Goal: Transaction & Acquisition: Subscribe to service/newsletter

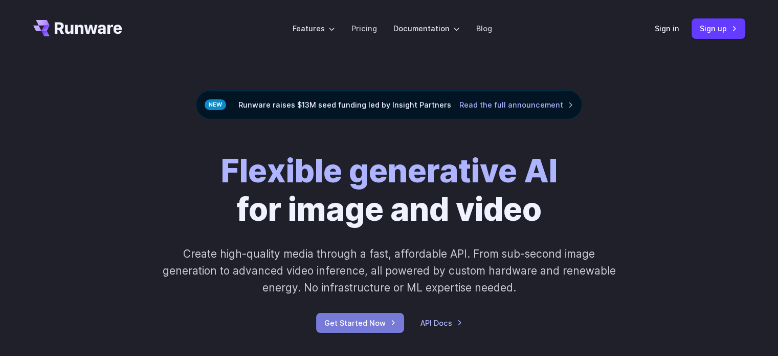
click at [376, 322] on link "Get Started Now" at bounding box center [360, 323] width 88 height 20
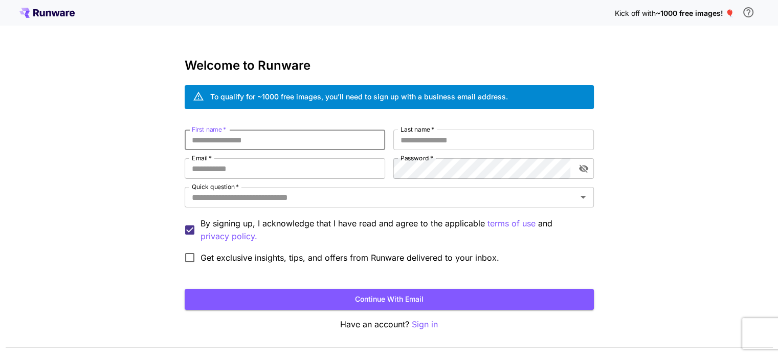
click at [359, 139] on input "First name   *" at bounding box center [285, 139] width 201 height 20
type input "******"
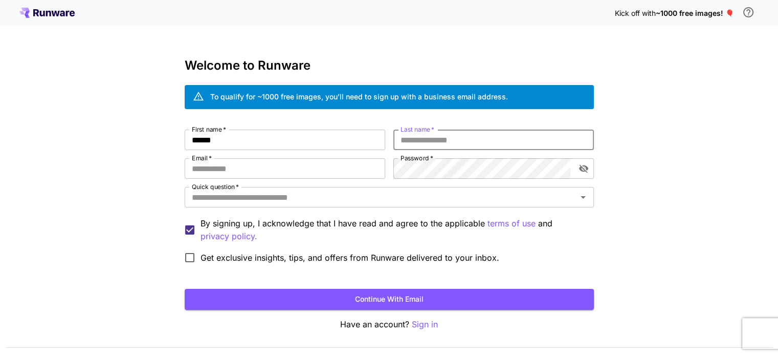
click at [409, 141] on input "Last name   *" at bounding box center [493, 139] width 201 height 20
type input "*******"
click at [342, 164] on input "Email   *" at bounding box center [285, 168] width 201 height 20
type input "**********"
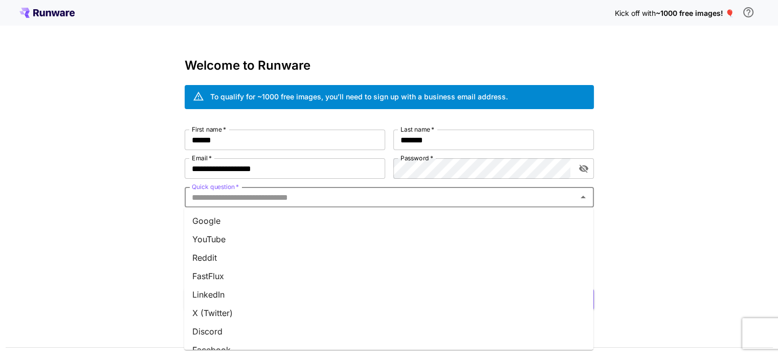
click at [381, 193] on input "Quick question   *" at bounding box center [381, 197] width 386 height 14
click at [242, 223] on li "Google" at bounding box center [388, 220] width 409 height 18
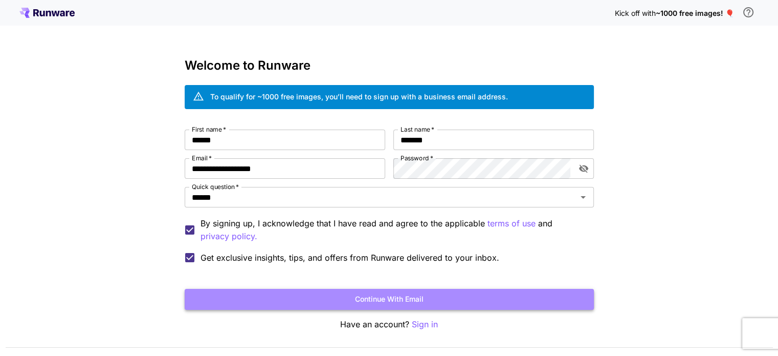
click at [253, 297] on button "Continue with email" at bounding box center [389, 299] width 409 height 21
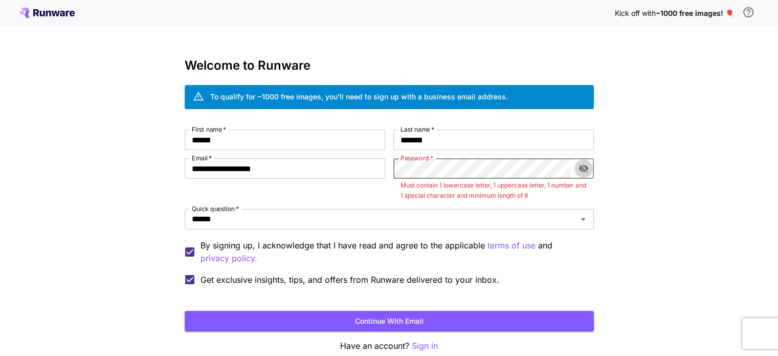
click at [580, 168] on icon "toggle password visibility" at bounding box center [583, 169] width 9 height 8
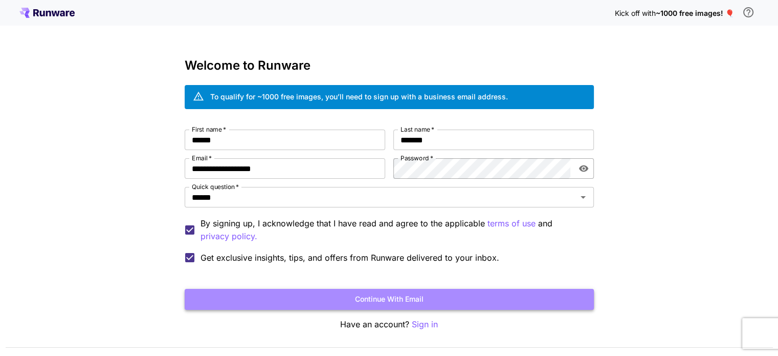
click at [487, 300] on button "Continue with email" at bounding box center [389, 299] width 409 height 21
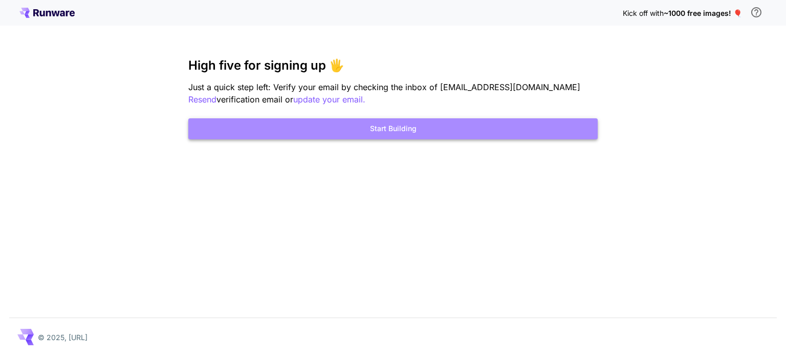
click at [450, 134] on button "Start Building" at bounding box center [392, 128] width 409 height 21
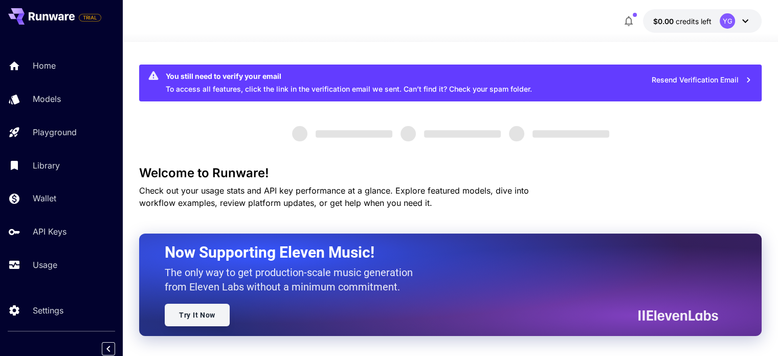
click at [206, 318] on link "Try It Now" at bounding box center [197, 314] width 65 height 23
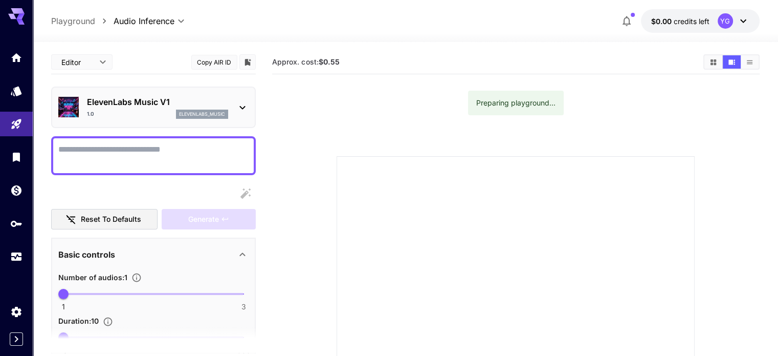
click at [234, 98] on div "ElevenLabs Music V1 1.0 elevenlabs_music" at bounding box center [153, 107] width 190 height 31
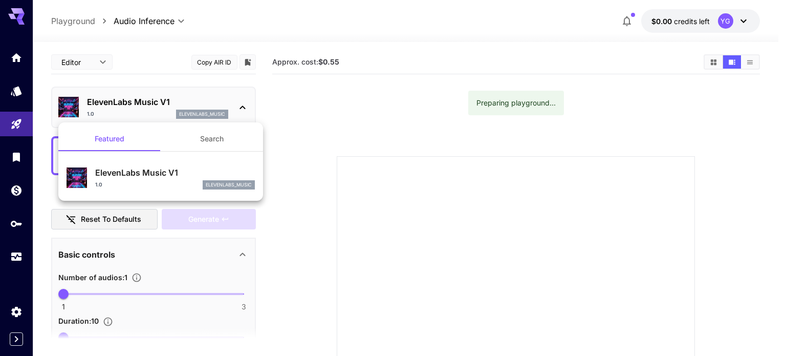
click at [196, 136] on button "Search" at bounding box center [212, 138] width 102 height 25
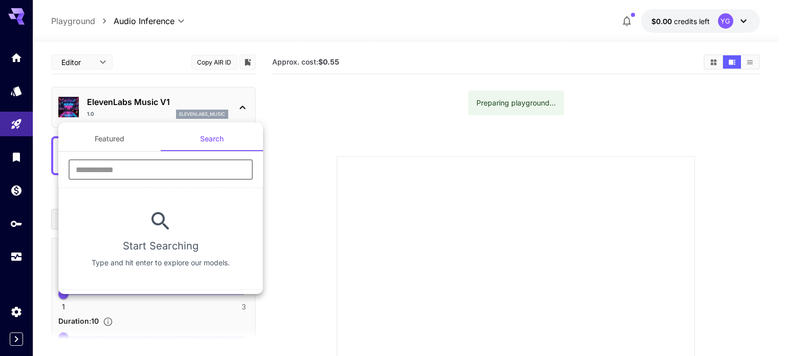
click at [186, 172] on input "text" at bounding box center [161, 169] width 184 height 20
